Goal: Check status: Check status

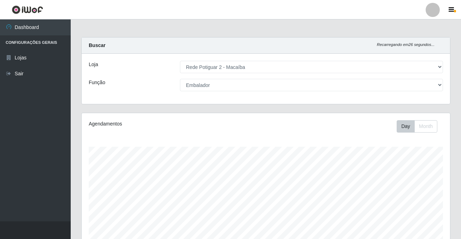
select select "101"
select select "1"
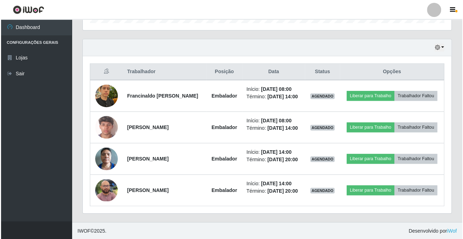
scroll to position [147, 368]
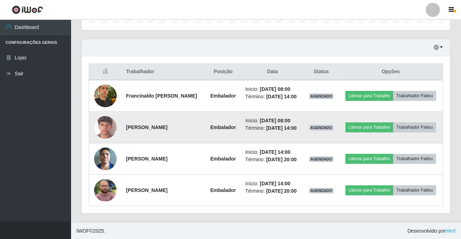
click at [106, 125] on img at bounding box center [105, 127] width 23 height 40
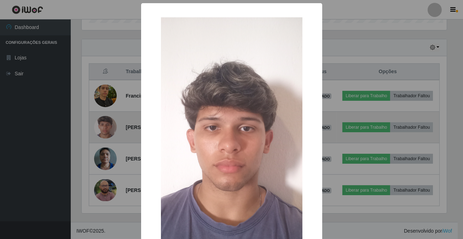
scroll to position [147, 365]
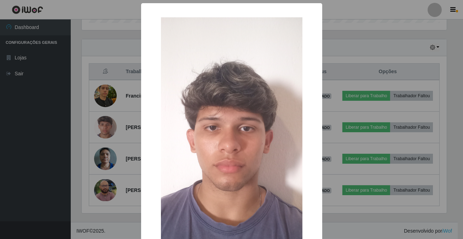
click at [110, 127] on div "× OK Cancel" at bounding box center [231, 119] width 463 height 239
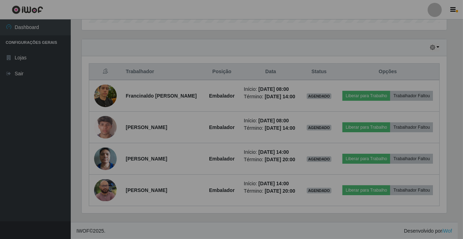
click at [103, 121] on div "× OK Cancel" at bounding box center [231, 119] width 463 height 239
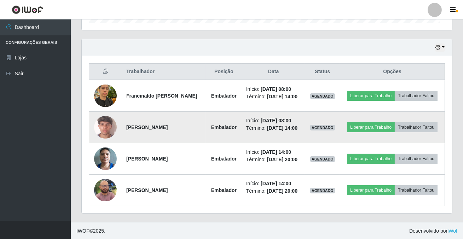
click at [101, 123] on img at bounding box center [105, 127] width 23 height 40
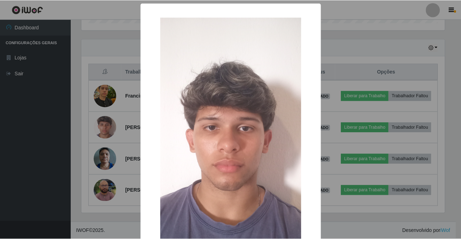
scroll to position [353651, 353432]
click at [39, 172] on div "× OK Cancel" at bounding box center [231, 119] width 463 height 239
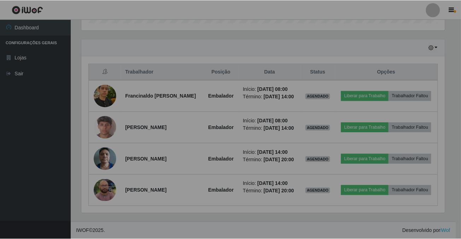
scroll to position [147, 368]
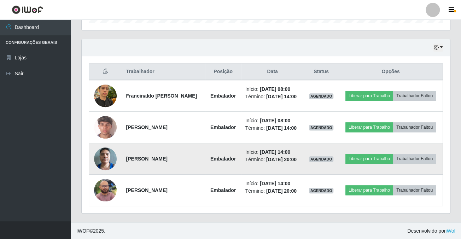
click at [105, 156] on img at bounding box center [105, 159] width 23 height 30
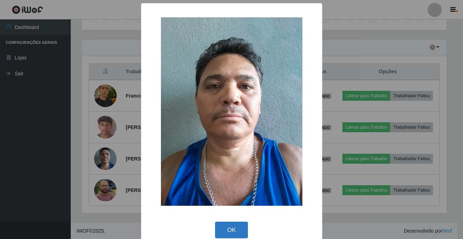
click at [236, 226] on button "OK" at bounding box center [231, 230] width 33 height 17
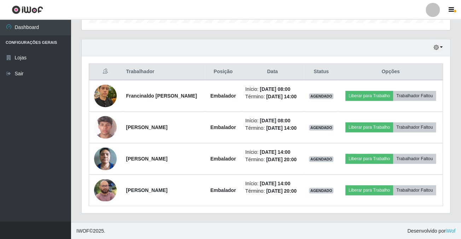
scroll to position [147, 368]
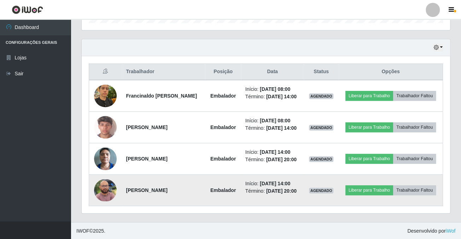
click at [99, 189] on img at bounding box center [105, 190] width 23 height 22
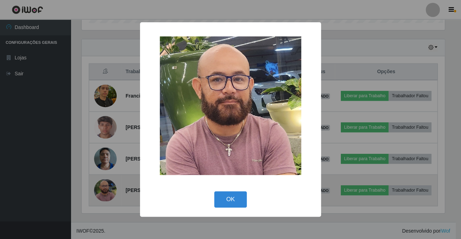
scroll to position [147, 365]
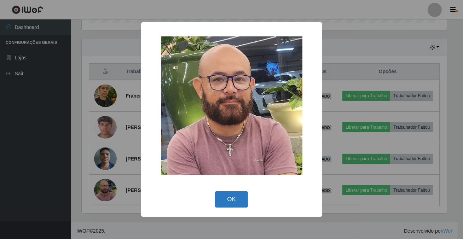
click at [231, 202] on button "OK" at bounding box center [231, 199] width 33 height 17
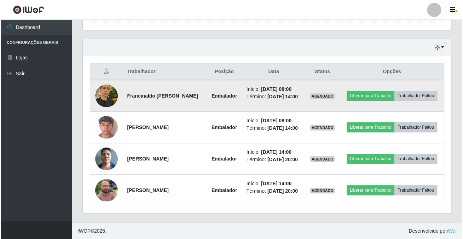
scroll to position [147, 368]
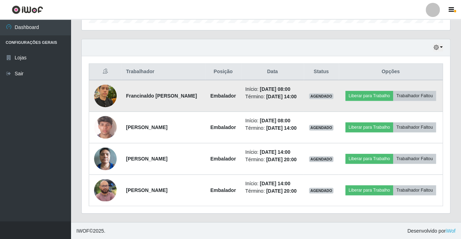
click at [106, 93] on img at bounding box center [105, 96] width 23 height 30
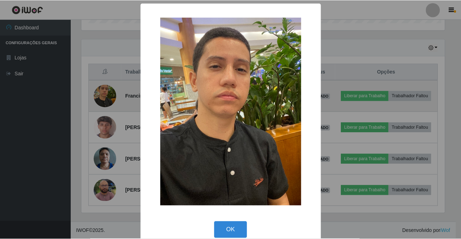
scroll to position [147, 365]
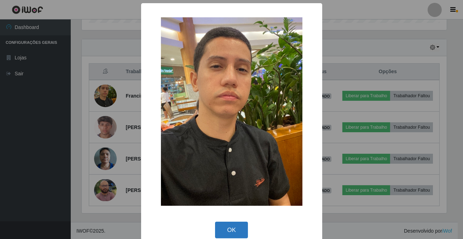
click at [219, 230] on button "OK" at bounding box center [231, 230] width 33 height 17
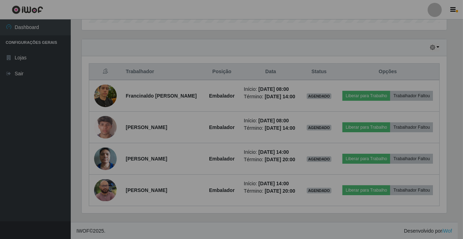
scroll to position [147, 368]
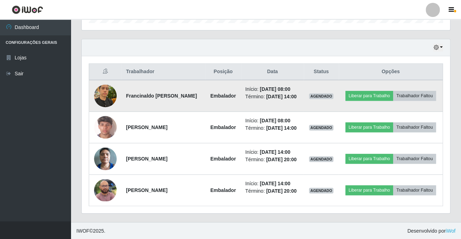
click at [113, 93] on img at bounding box center [105, 96] width 23 height 30
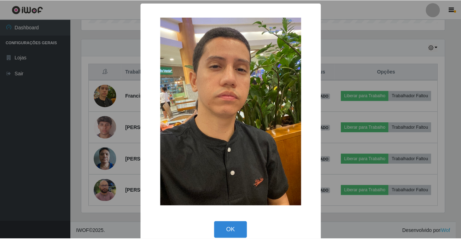
scroll to position [11, 0]
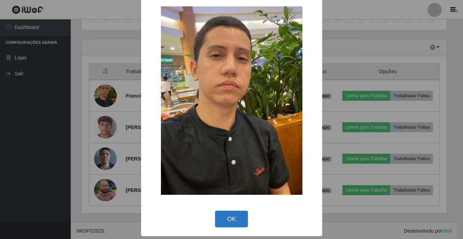
click at [241, 222] on button "OK" at bounding box center [231, 219] width 33 height 17
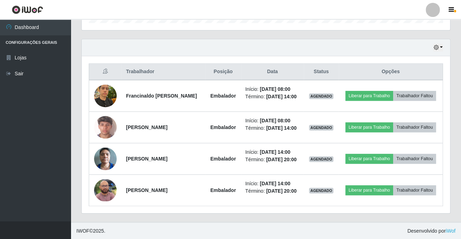
scroll to position [147, 368]
